Goal: Transaction & Acquisition: Download file/media

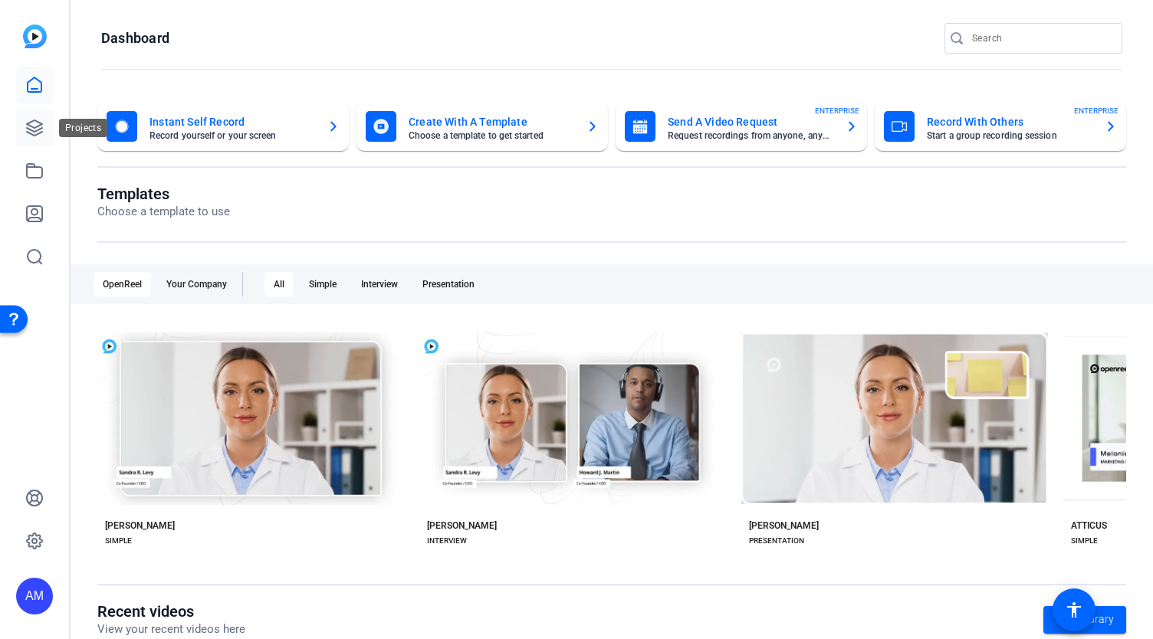
click at [33, 126] on icon at bounding box center [34, 128] width 18 height 18
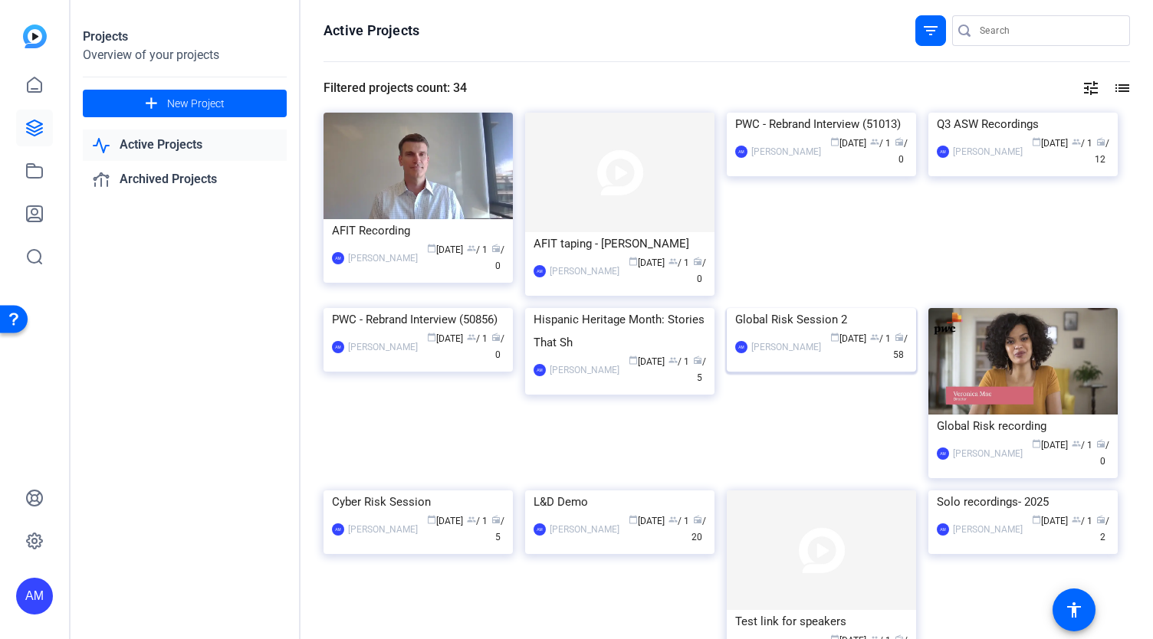
click at [837, 308] on img at bounding box center [821, 308] width 189 height 0
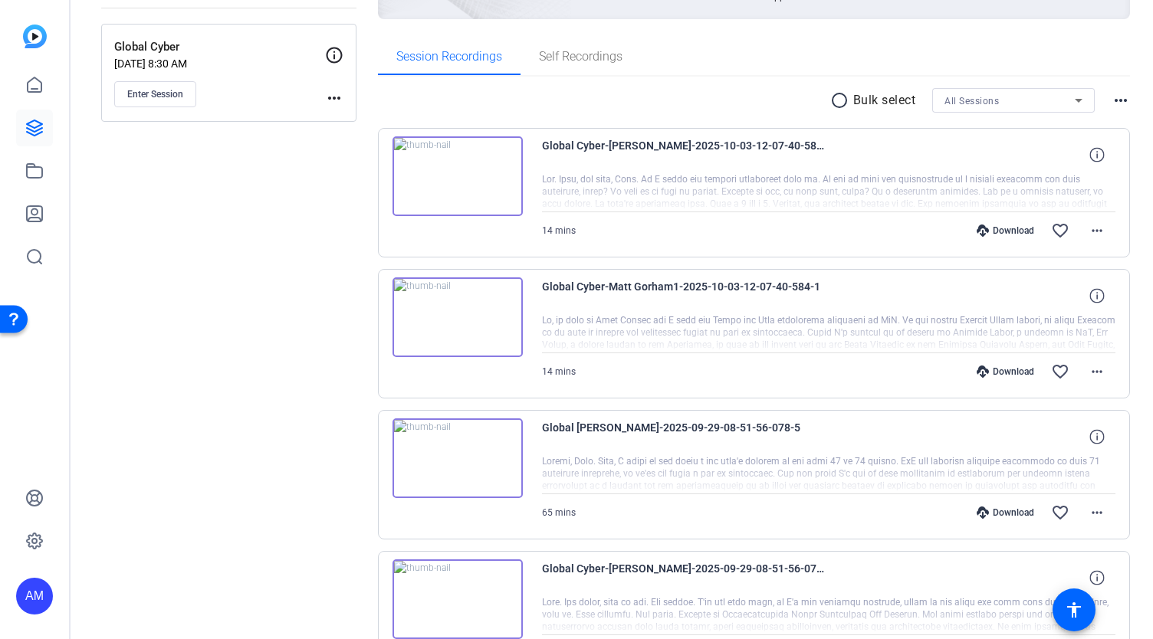
scroll to position [206, 0]
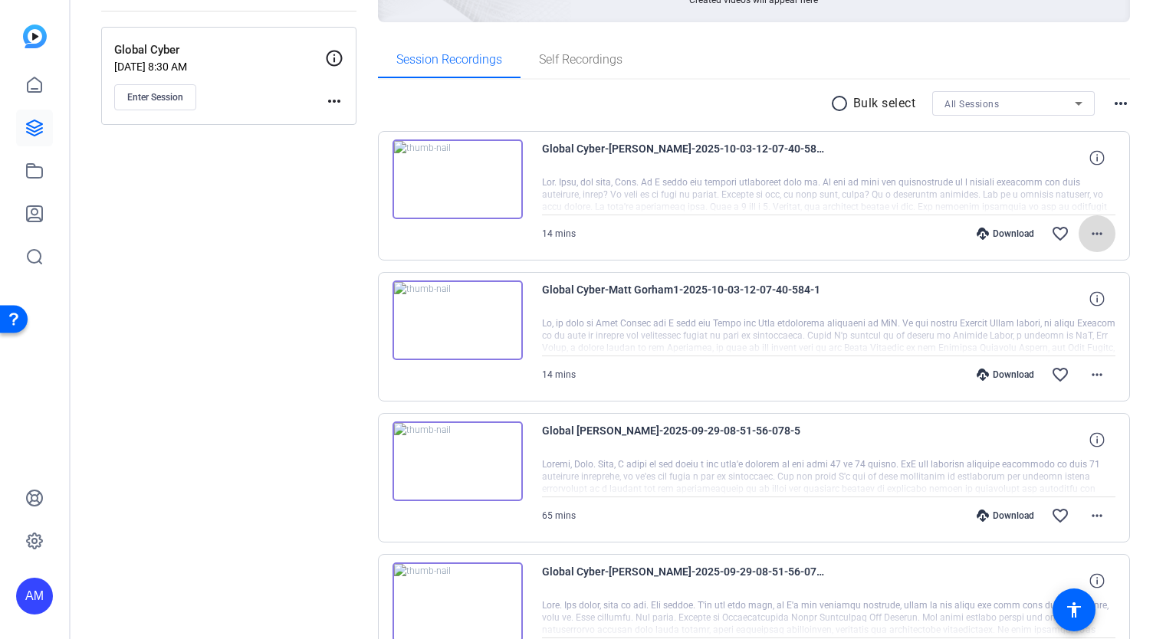
click at [1088, 227] on mat-icon "more_horiz" at bounding box center [1097, 234] width 18 height 18
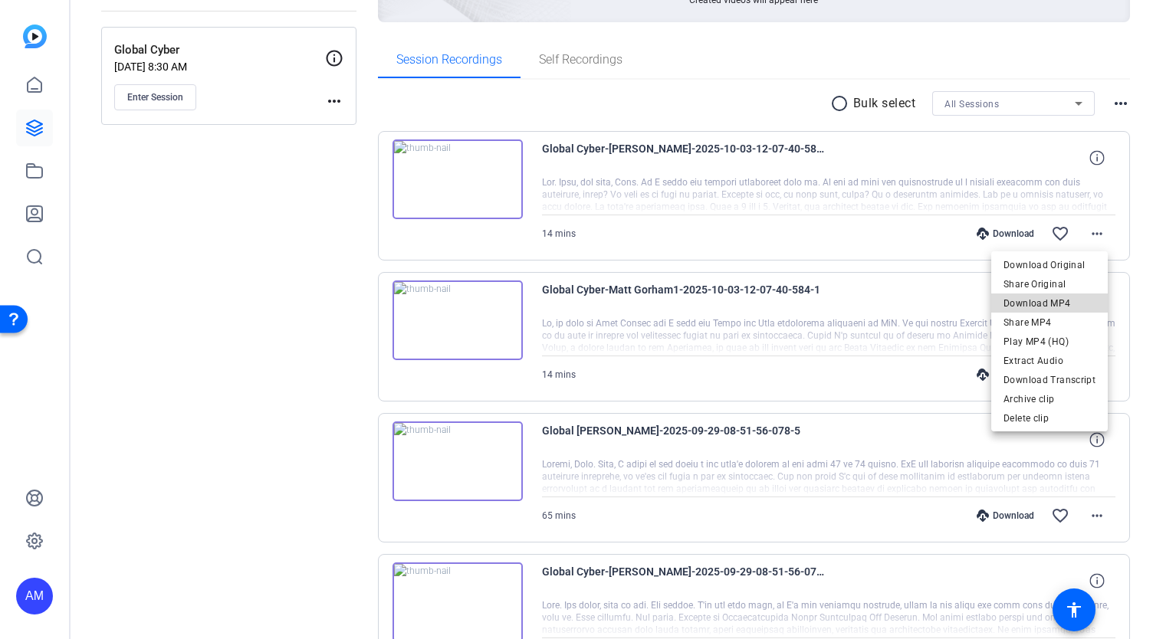
click at [1063, 300] on span "Download MP4" at bounding box center [1050, 303] width 92 height 18
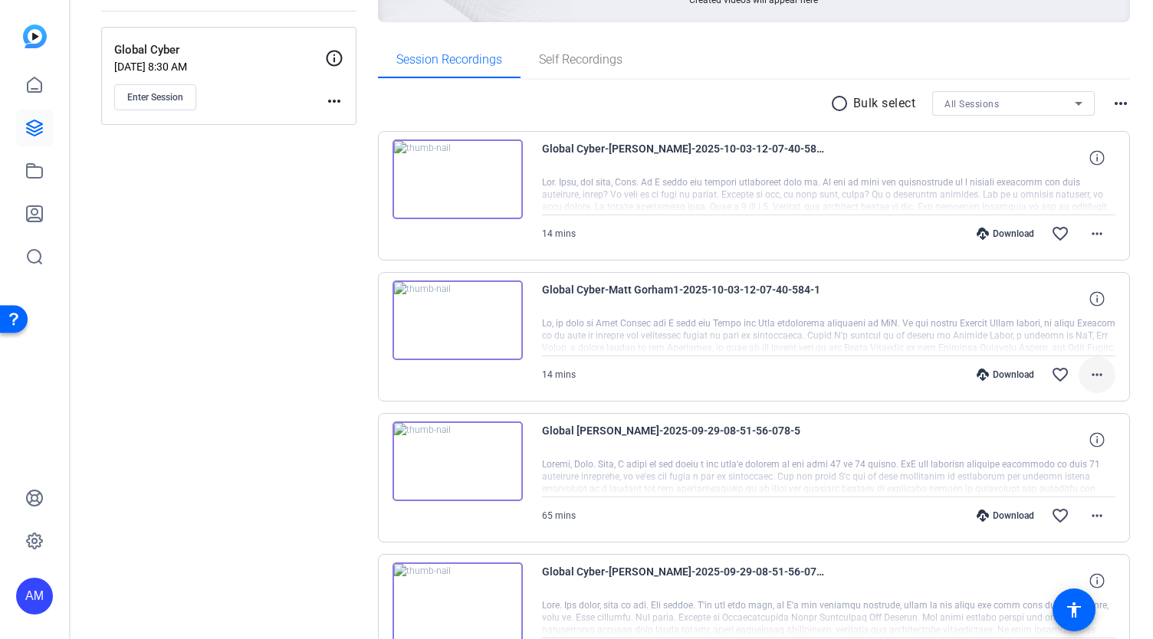
click at [1091, 370] on mat-icon "more_horiz" at bounding box center [1097, 375] width 18 height 18
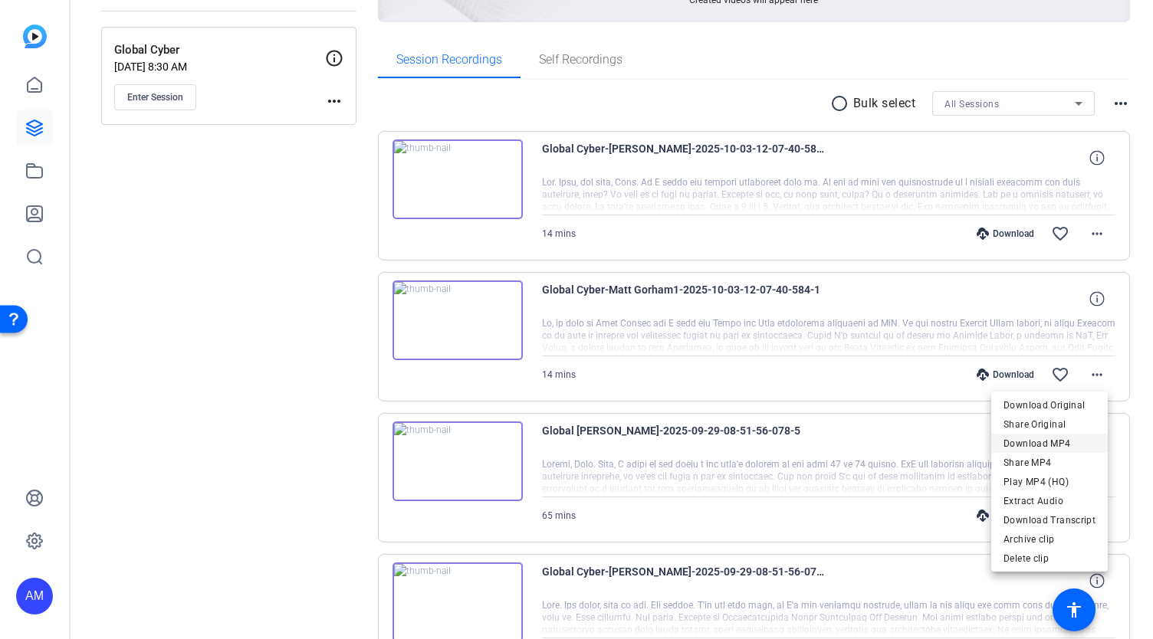
click at [1060, 444] on span "Download MP4" at bounding box center [1050, 443] width 92 height 18
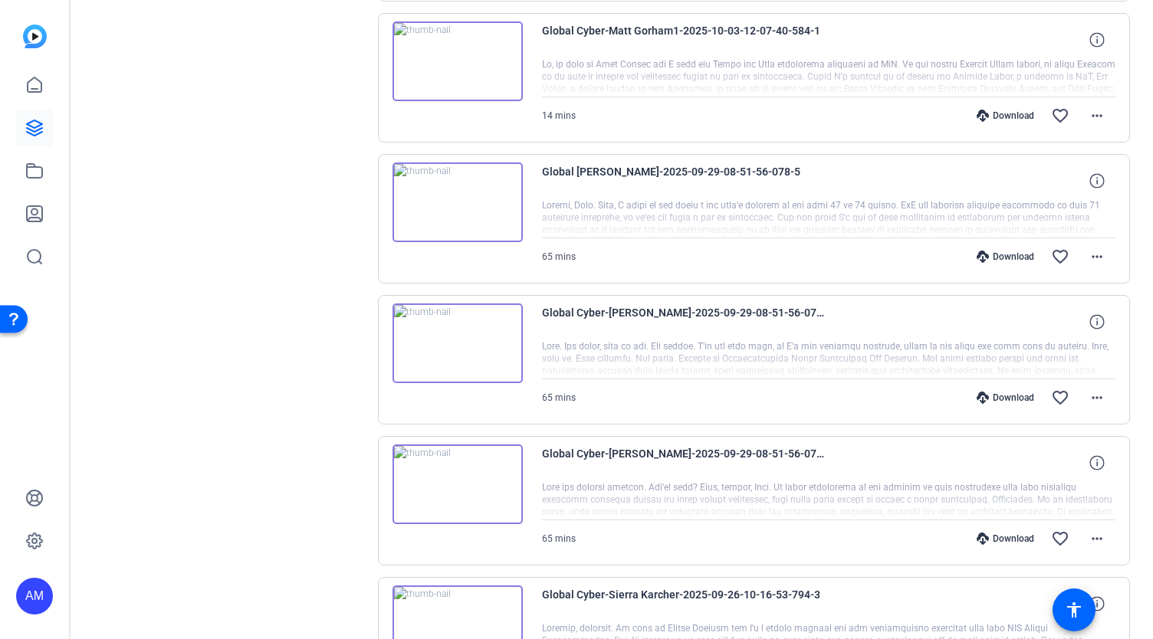
scroll to position [468, 0]
